Goal: Transaction & Acquisition: Purchase product/service

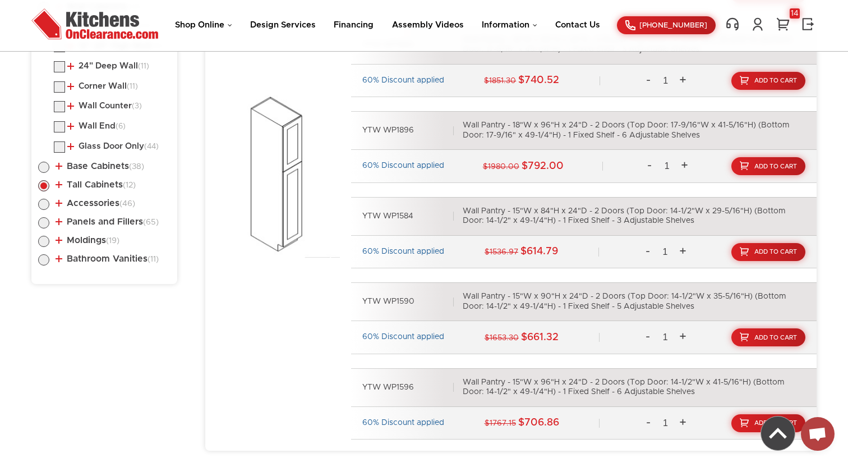
scroll to position [692, 0]
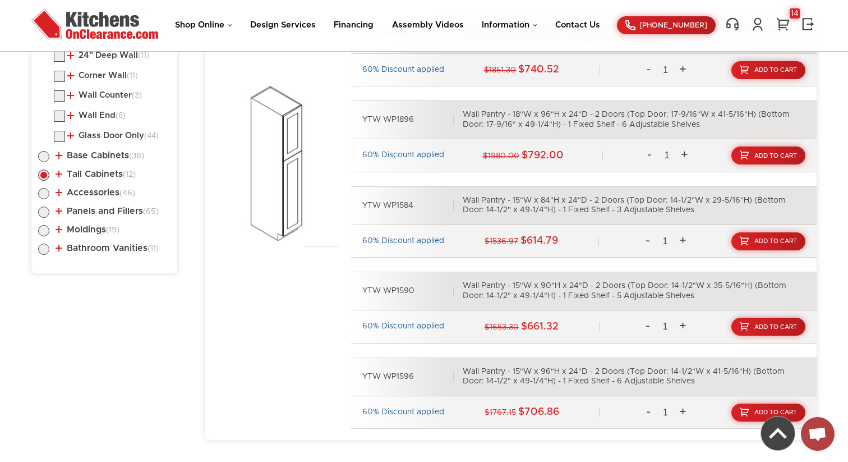
click at [45, 212] on label at bounding box center [43, 214] width 11 height 9
radio input "true"
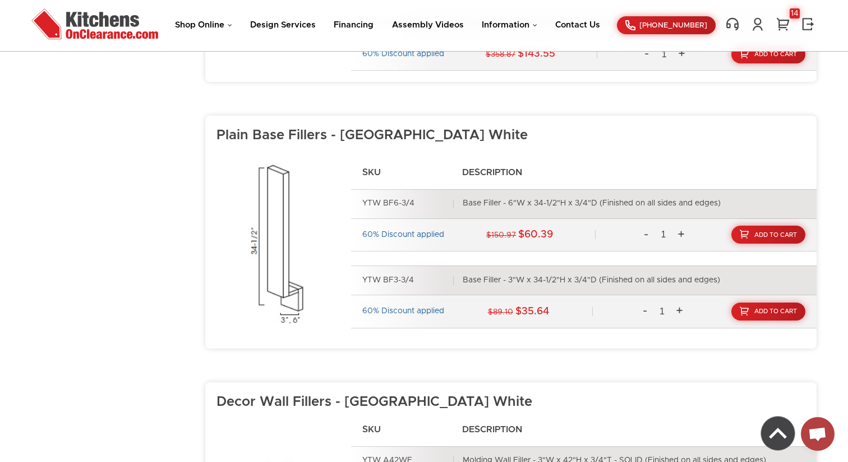
scroll to position [1154, 0]
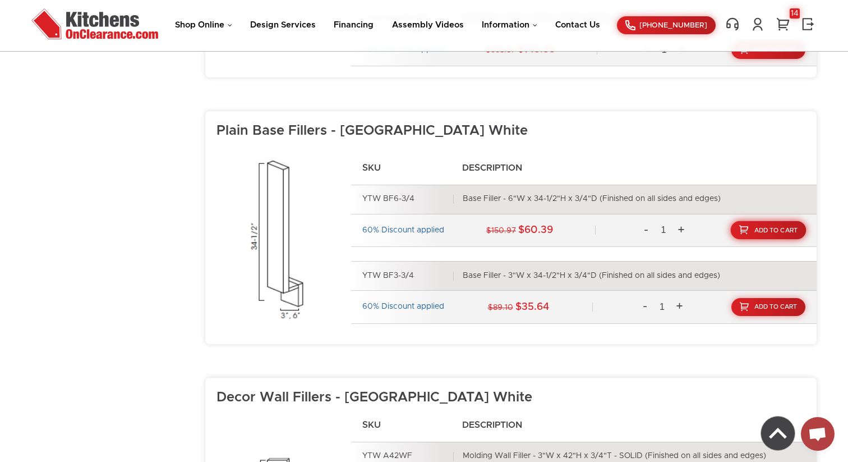
click at [761, 229] on span "Add To Cart" at bounding box center [777, 230] width 44 height 6
drag, startPoint x: 358, startPoint y: 196, endPoint x: 596, endPoint y: 200, distance: 238.5
click at [596, 200] on div "YTW BF6-3/4 Base Filler - 6"W x 34-1/2"H x 3/4"D (Finished on all sides and edg…" at bounding box center [584, 200] width 466 height 30
copy div "YTW BF6-3/4 Base Filler - 6"W x 34-1/2"H x 3/4"D"
click at [462, 249] on ul "YTW BF6-3/4 Base Filler - 6"W x 34-1/2"H x 3/4"D (Finished on all sides and edg…" at bounding box center [584, 254] width 466 height 139
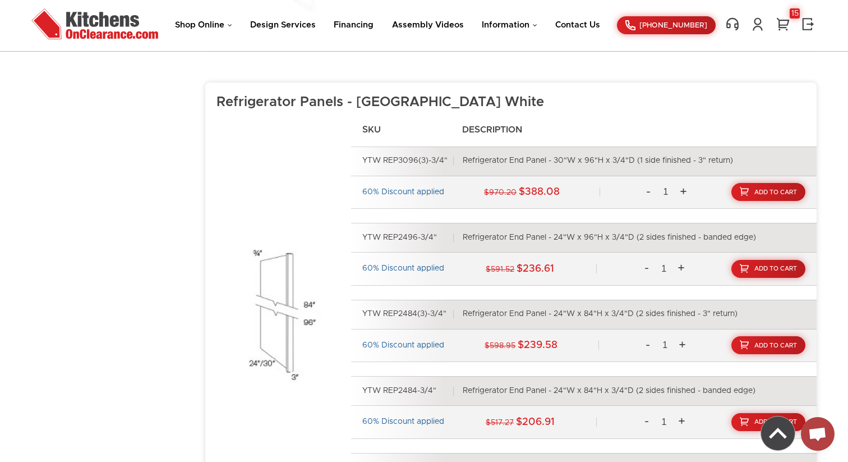
scroll to position [3184, 0]
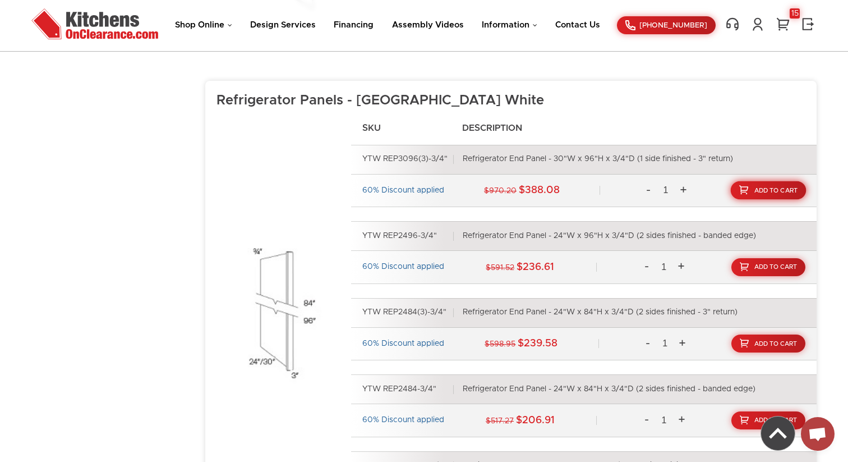
click at [755, 188] on span "Add To Cart" at bounding box center [777, 190] width 44 height 6
click at [512, 159] on div "Refrigerator End Panel - 30"W x 96"H x 3/4"D (1 side finished - 3" return)" at bounding box center [598, 159] width 270 height 10
drag, startPoint x: 362, startPoint y: 157, endPoint x: 403, endPoint y: 157, distance: 40.4
click at [403, 157] on div "YTW REP3096(3)-3/4"" at bounding box center [407, 159] width 91 height 10
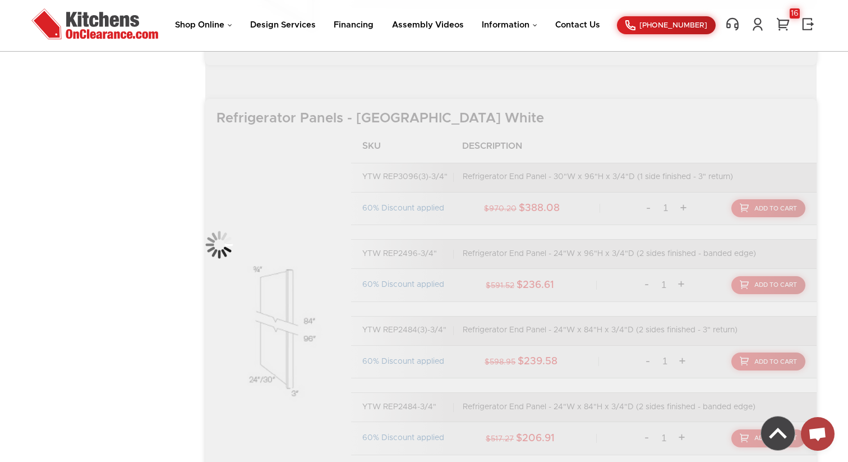
scroll to position [3157, 0]
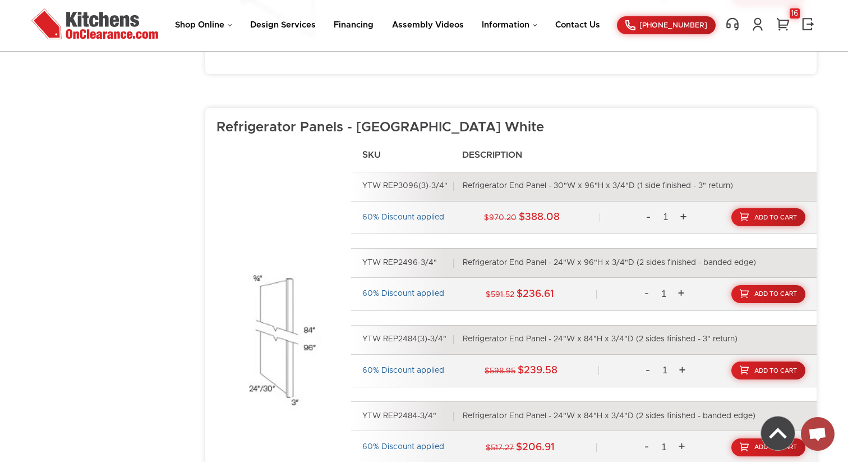
drag, startPoint x: 363, startPoint y: 185, endPoint x: 636, endPoint y: 185, distance: 272.7
click at [636, 185] on div "YTW REP3096(3)-3/4" Refrigerator End Panel - 30"W x 96"H x 3/4"D (1 side finish…" at bounding box center [584, 187] width 466 height 30
copy div "YTW REP3096(3)-3/4" Refrigerator End Panel - 30"W x 96"H x 3/4"D"
click at [780, 24] on link "16" at bounding box center [783, 24] width 17 height 15
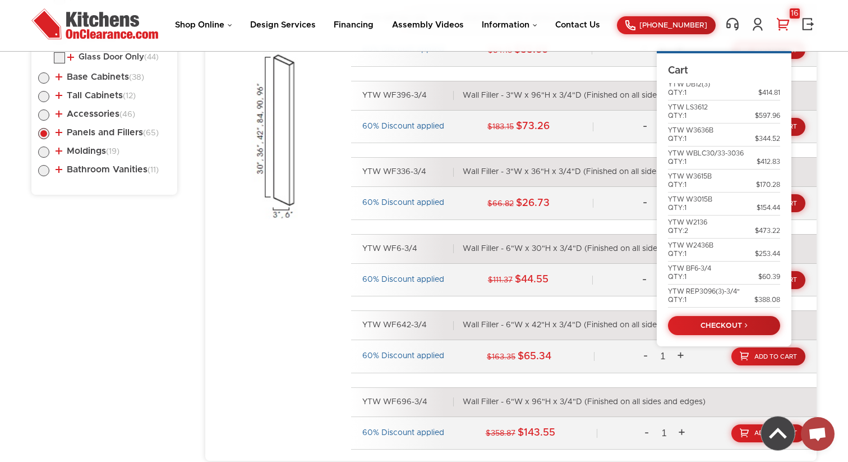
scroll to position [772, 0]
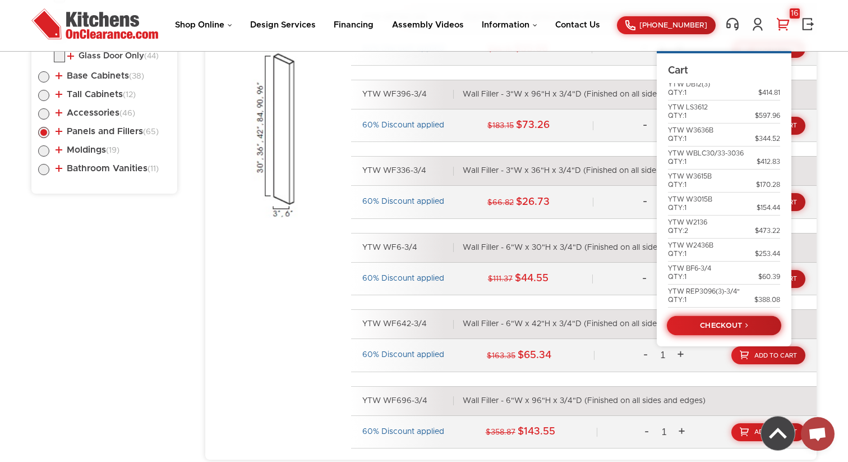
click at [745, 324] on link "CHECKOUT" at bounding box center [724, 325] width 114 height 20
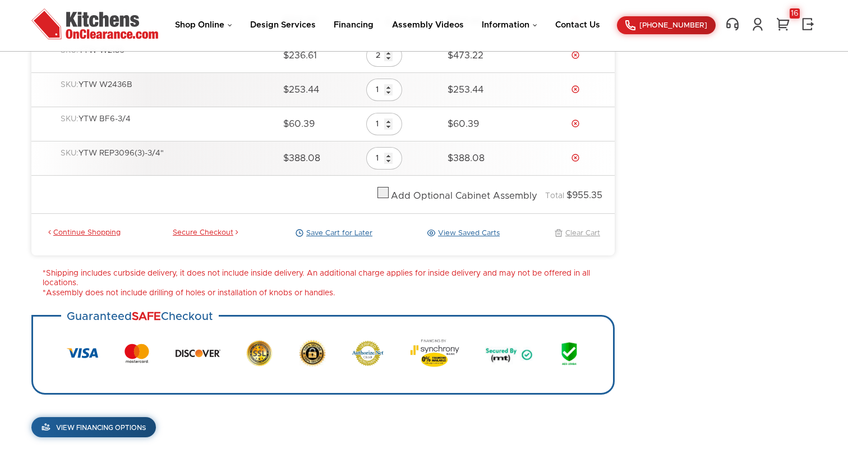
scroll to position [518, 0]
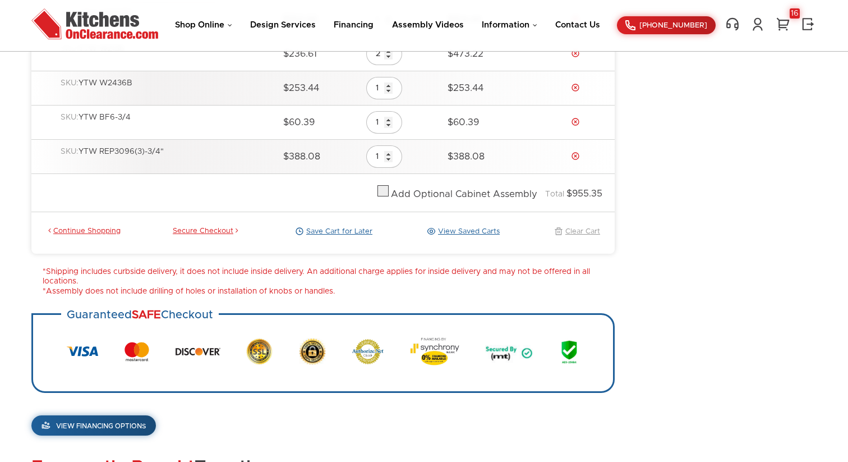
click at [319, 234] on link "Save Cart for Later" at bounding box center [333, 232] width 80 height 10
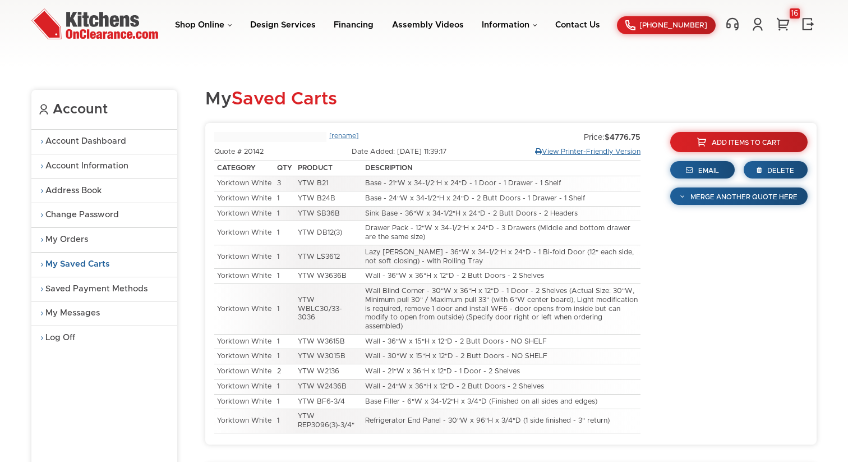
type input "2025-04-08 12:16:41"
type input "2025-02-11 13:28:45"
type input "2025-01-23 10:58:55"
type input "2021-08-12 15:06:18"
type input "08-22-2025 11:39:17"
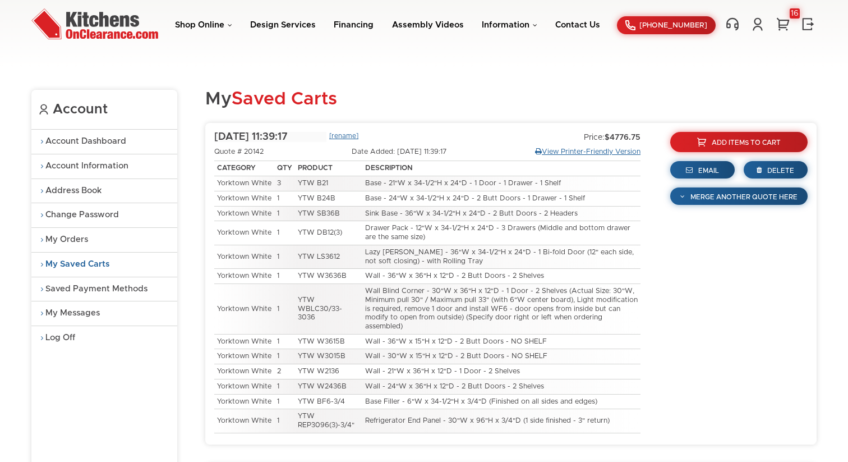
type input "2025-02-11 14:54:11"
type input "2025-03-24 07:24:39"
type input "2021-08-12 15:12:52"
type input "2025-02-11 14:17:22"
type input "08-22-2025 07:22:45 Odius Rameau"
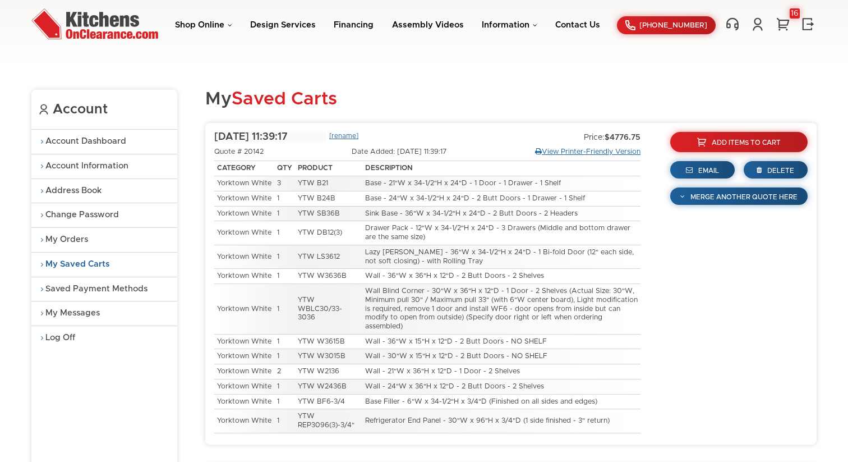
type input "2021-07-23 16:36:16"
type input "2025-04-08 12:16:08"
click at [345, 139] on link "[rename]" at bounding box center [343, 137] width 29 height 11
type input "08-22-2025 Odius R."
click at [336, 133] on link "[save]" at bounding box center [339, 137] width 20 height 11
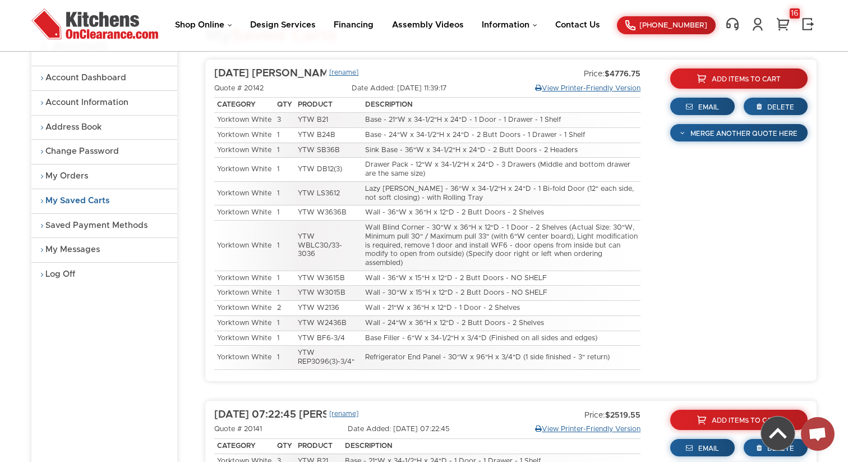
scroll to position [64, 0]
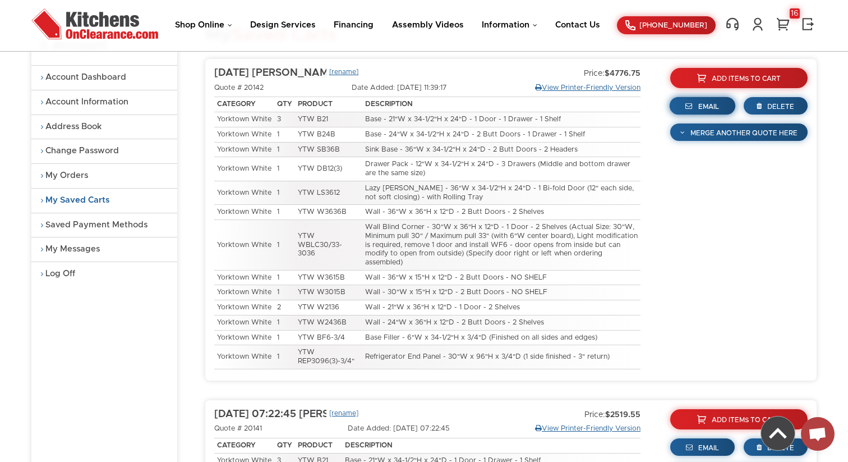
click at [704, 108] on span "Email" at bounding box center [709, 106] width 21 height 7
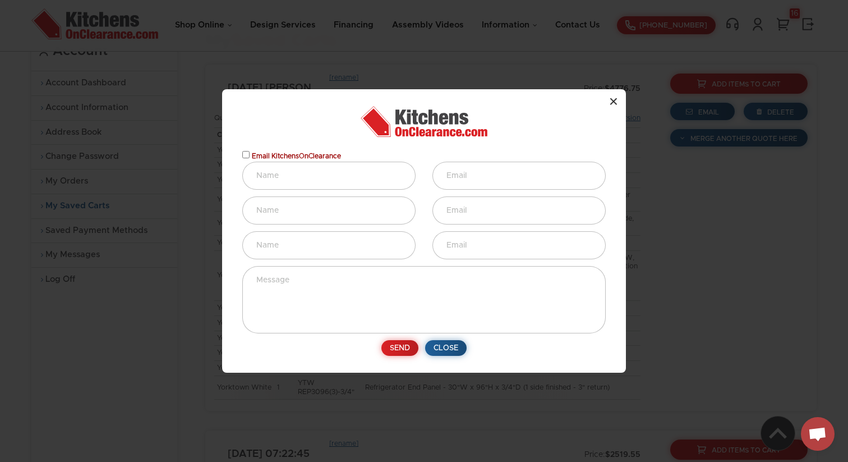
click at [613, 103] on button "×" at bounding box center [614, 101] width 25 height 25
